Goal: Task Accomplishment & Management: Manage account settings

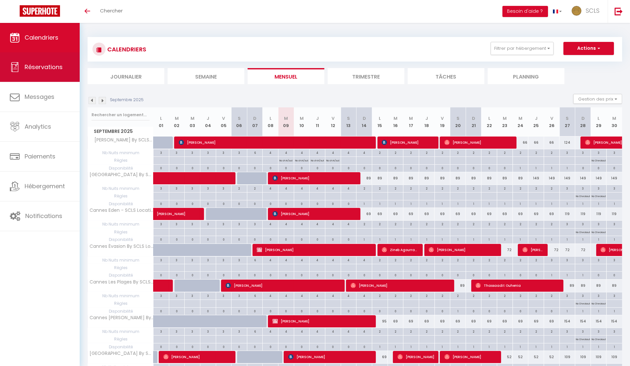
click at [53, 69] on span "Réservations" at bounding box center [44, 67] width 38 height 8
select select "not_cancelled"
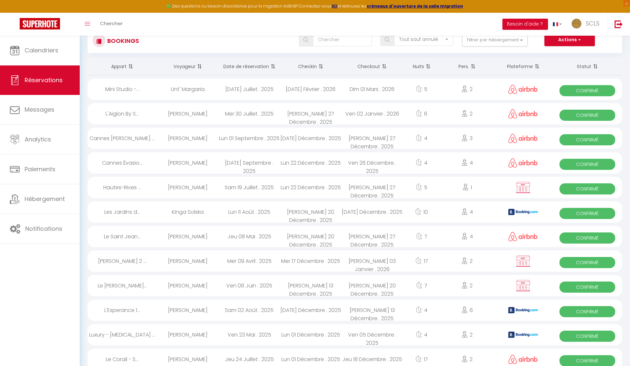
scroll to position [23, 0]
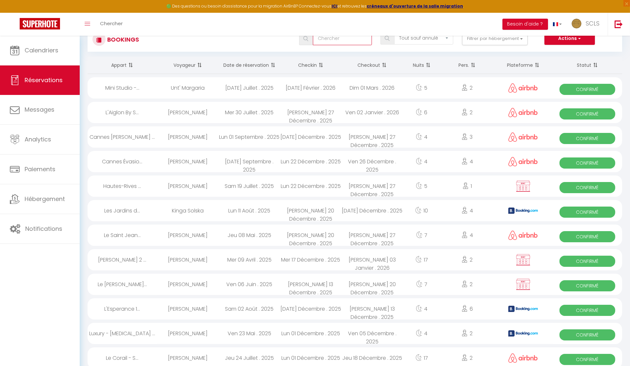
click at [314, 41] on input "text" at bounding box center [342, 38] width 59 height 13
click at [328, 40] on input "text" at bounding box center [342, 38] width 59 height 13
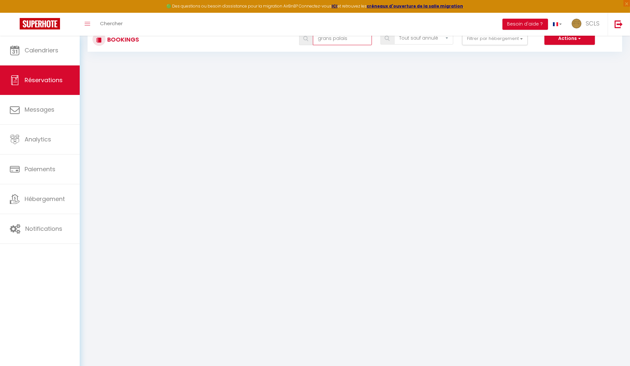
click at [331, 37] on input "grans palais" at bounding box center [342, 38] width 59 height 13
type input "[GEOGRAPHIC_DATA]"
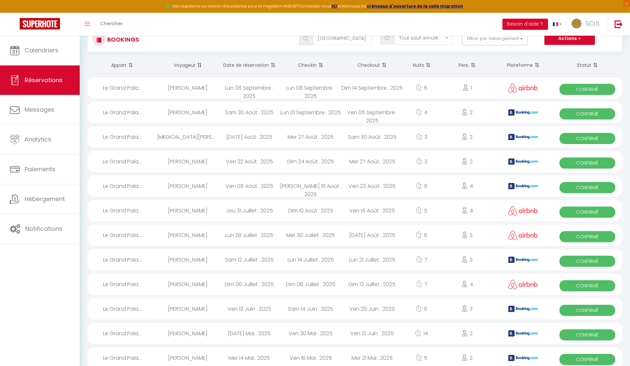
scroll to position [22, 0]
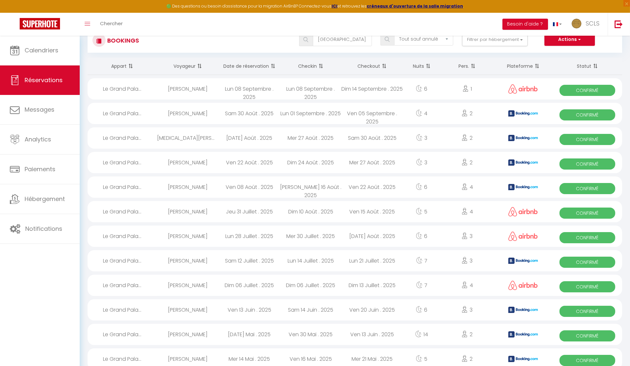
click at [598, 92] on span "Confirmé" at bounding box center [587, 90] width 56 height 11
select select "OK"
select select "0"
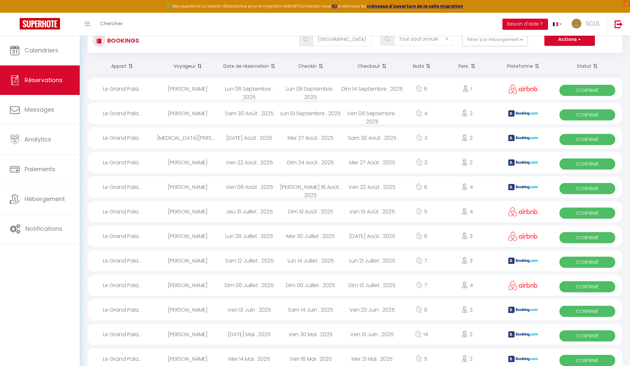
select select "1"
select select
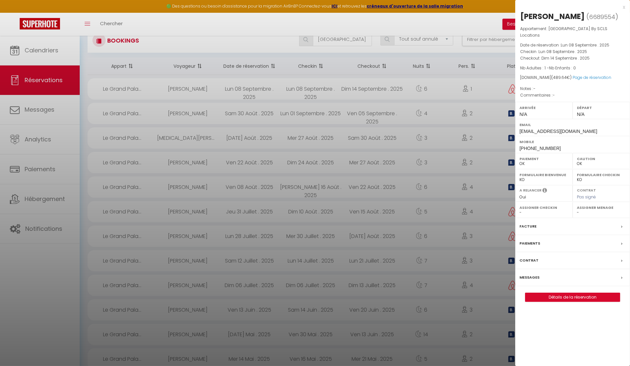
click at [520, 16] on div "[PERSON_NAME]" at bounding box center [552, 16] width 65 height 10
copy div "[PERSON_NAME]"
click at [552, 15] on div "[PERSON_NAME]" at bounding box center [552, 16] width 65 height 10
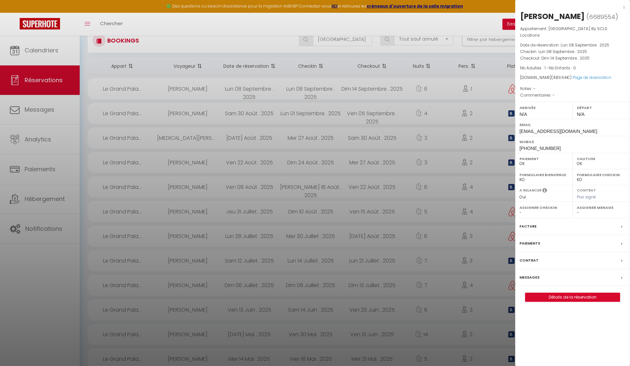
copy div "Hamiane"
drag, startPoint x: 519, startPoint y: 142, endPoint x: 557, endPoint y: 144, distance: 37.8
click at [559, 144] on div "Mobile [PHONE_NUMBER]" at bounding box center [572, 144] width 115 height 17
copy span "[PHONE_NUMBER]"
click at [352, 41] on div at bounding box center [315, 183] width 630 height 366
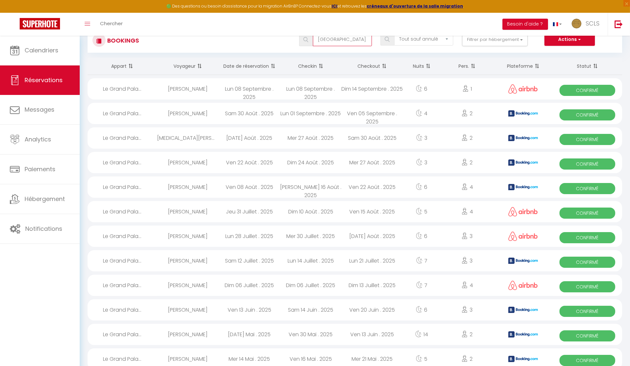
click at [352, 41] on input "[GEOGRAPHIC_DATA]" at bounding box center [342, 39] width 59 height 13
drag, startPoint x: 352, startPoint y: 41, endPoint x: 315, endPoint y: 35, distance: 37.2
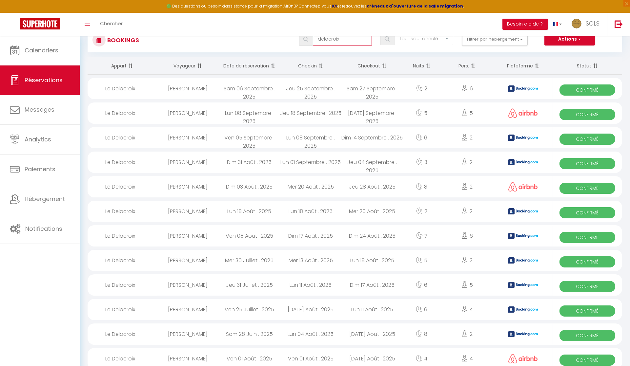
scroll to position [22, 0]
click at [596, 114] on span "Confirmé" at bounding box center [587, 114] width 56 height 11
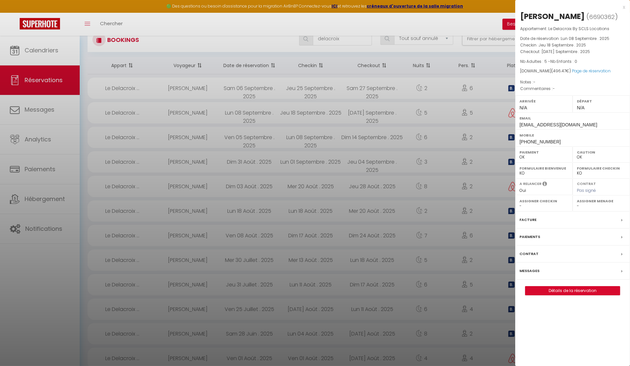
click at [544, 15] on div "[PERSON_NAME]" at bounding box center [552, 16] width 65 height 10
copy div "[PERSON_NAME]"
click at [531, 14] on div "[PERSON_NAME]" at bounding box center [552, 16] width 65 height 10
click at [530, 15] on div "[PERSON_NAME]" at bounding box center [552, 16] width 65 height 10
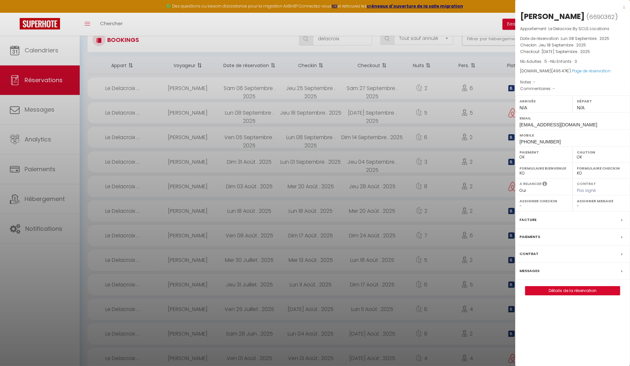
click at [527, 15] on div "[PERSON_NAME]" at bounding box center [552, 16] width 65 height 10
copy div "Arifi"
click at [521, 142] on span "[PHONE_NUMBER]" at bounding box center [539, 141] width 41 height 5
click at [516, 141] on div "Mobile [PHONE_NUMBER]" at bounding box center [572, 137] width 115 height 17
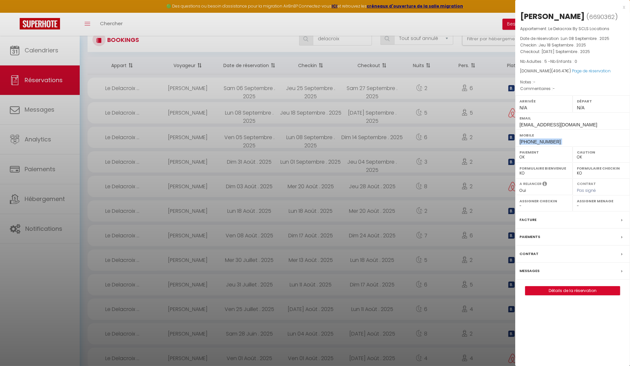
drag, startPoint x: 516, startPoint y: 141, endPoint x: 558, endPoint y: 142, distance: 42.3
click at [571, 142] on div "Mobile [PHONE_NUMBER]" at bounding box center [572, 137] width 115 height 17
copy div "[PHONE_NUMBER]"
click at [347, 39] on div at bounding box center [315, 183] width 630 height 366
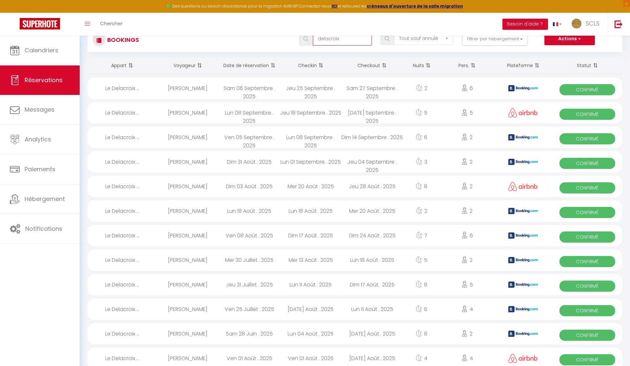
click at [340, 42] on input "delacroix" at bounding box center [342, 38] width 59 height 13
drag, startPoint x: 340, startPoint y: 41, endPoint x: 308, endPoint y: 36, distance: 32.5
click at [305, 36] on div "delacroix" at bounding box center [335, 38] width 73 height 13
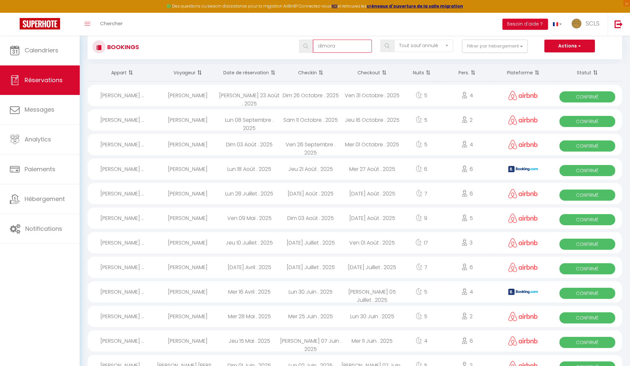
scroll to position [14, 0]
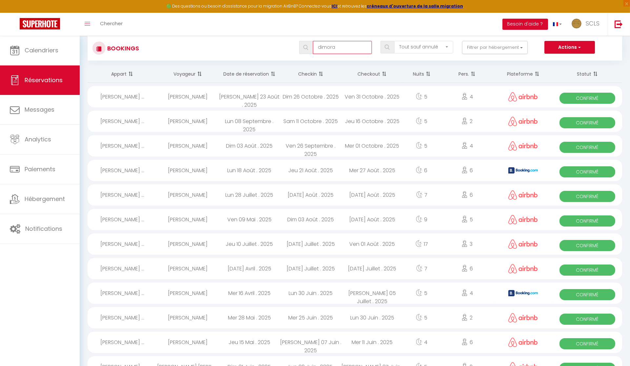
type input "dimora"
click at [579, 123] on span "Confirmé" at bounding box center [587, 122] width 56 height 11
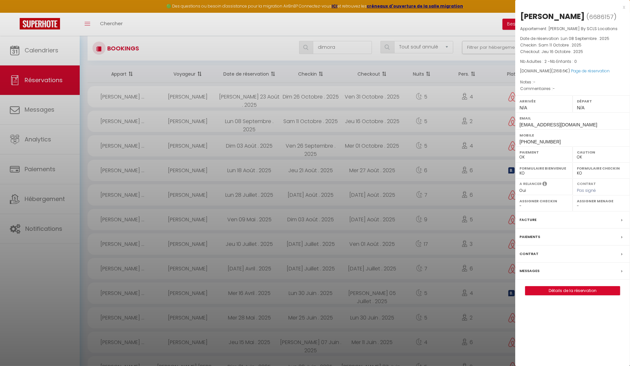
click at [527, 15] on div "[PERSON_NAME]" at bounding box center [552, 16] width 65 height 10
copy div "[PERSON_NAME]"
click at [551, 14] on div "[PERSON_NAME]" at bounding box center [552, 16] width 65 height 10
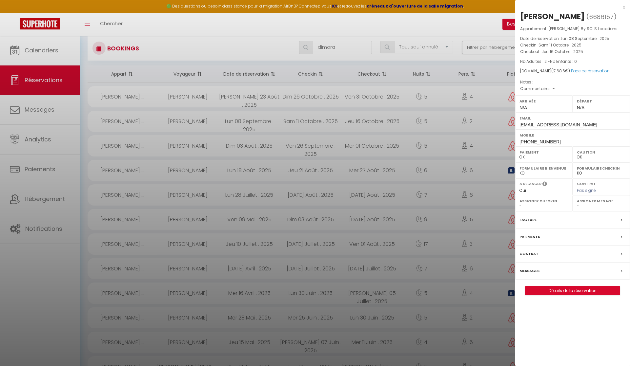
copy div "Lath"
click at [517, 140] on div "Mobile [PHONE_NUMBER]" at bounding box center [572, 137] width 115 height 17
drag, startPoint x: 519, startPoint y: 140, endPoint x: 564, endPoint y: 145, distance: 45.1
click at [572, 145] on div "Mobile [PHONE_NUMBER]" at bounding box center [572, 137] width 115 height 17
copy span "[PHONE_NUMBER]"
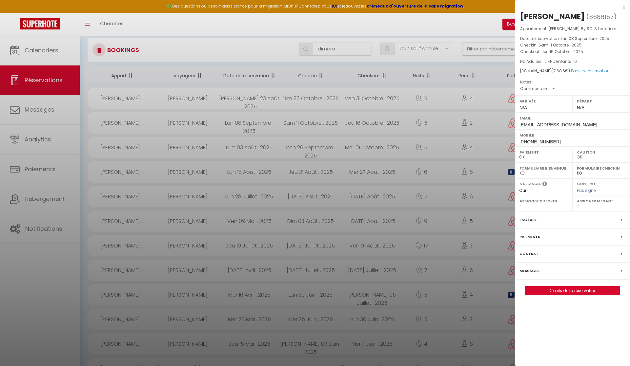
click at [336, 49] on div at bounding box center [315, 183] width 630 height 366
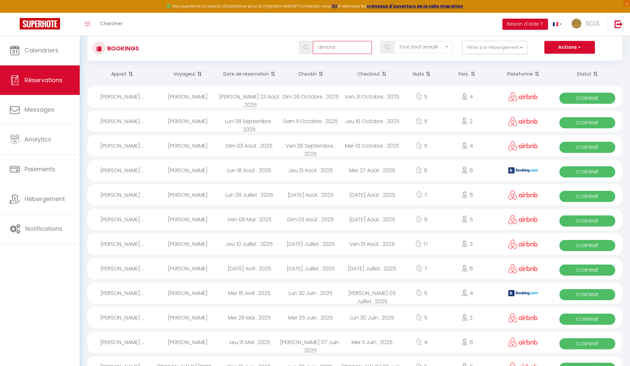
scroll to position [15, 0]
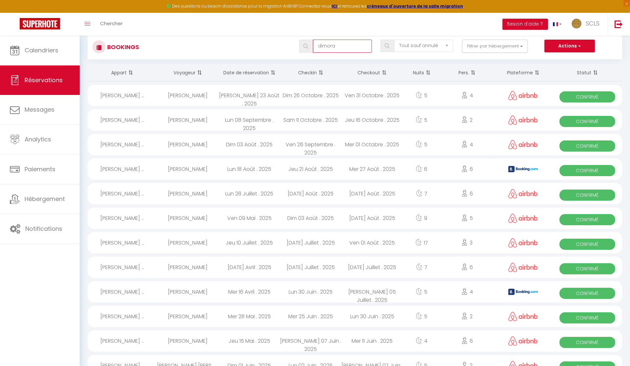
drag, startPoint x: 339, startPoint y: 48, endPoint x: 312, endPoint y: 46, distance: 27.0
click at [312, 46] on div "dimora" at bounding box center [335, 46] width 73 height 13
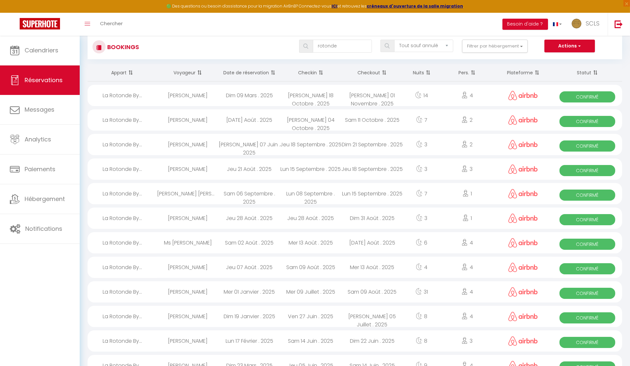
click at [579, 198] on span "Confirmé" at bounding box center [587, 195] width 56 height 11
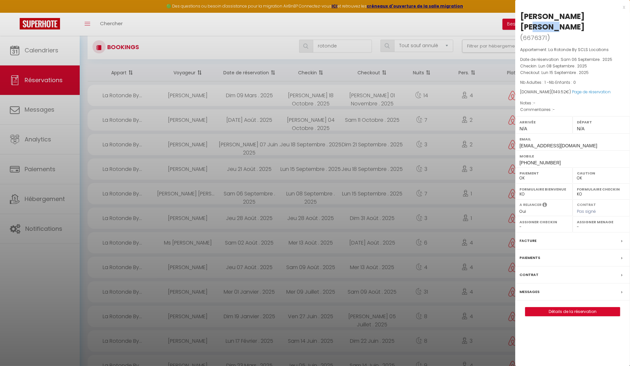
drag, startPoint x: 542, startPoint y: 16, endPoint x: 515, endPoint y: 14, distance: 27.3
click at [515, 14] on div "[PERSON_NAME] [PERSON_NAME] ( 6676371 ) Appartement : La Rotonde By SCLS Locati…" at bounding box center [572, 163] width 115 height 305
click at [585, 89] on link "Page de réservation" at bounding box center [591, 92] width 39 height 6
drag, startPoint x: 553, startPoint y: 142, endPoint x: 516, endPoint y: 140, distance: 37.1
click at [516, 150] on div "Mobile [PHONE_NUMBER]" at bounding box center [572, 158] width 115 height 17
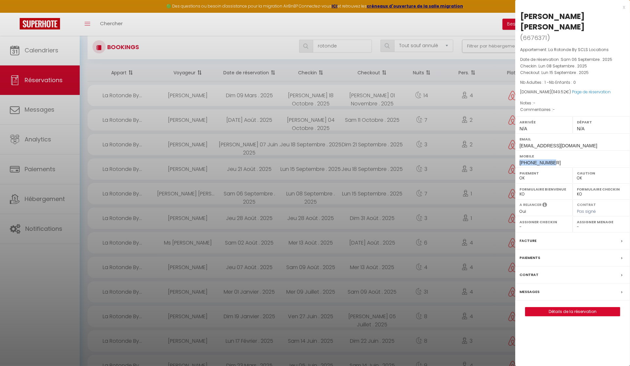
copy span "[PHONE_NUMBER]"
drag, startPoint x: 340, startPoint y: 47, endPoint x: 330, endPoint y: 45, distance: 10.6
click at [329, 45] on div at bounding box center [315, 183] width 630 height 366
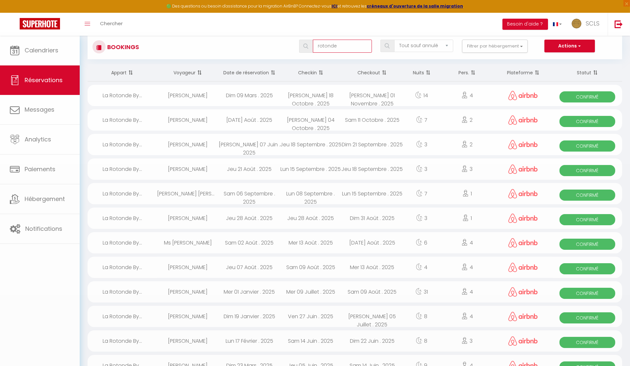
click at [330, 45] on input "rotonde" at bounding box center [342, 46] width 59 height 13
drag, startPoint x: 340, startPoint y: 46, endPoint x: 298, endPoint y: 43, distance: 42.0
click at [299, 44] on div "rotonde" at bounding box center [335, 46] width 81 height 13
type input "chateau picaud"
